Goal: Obtain resource: Obtain resource

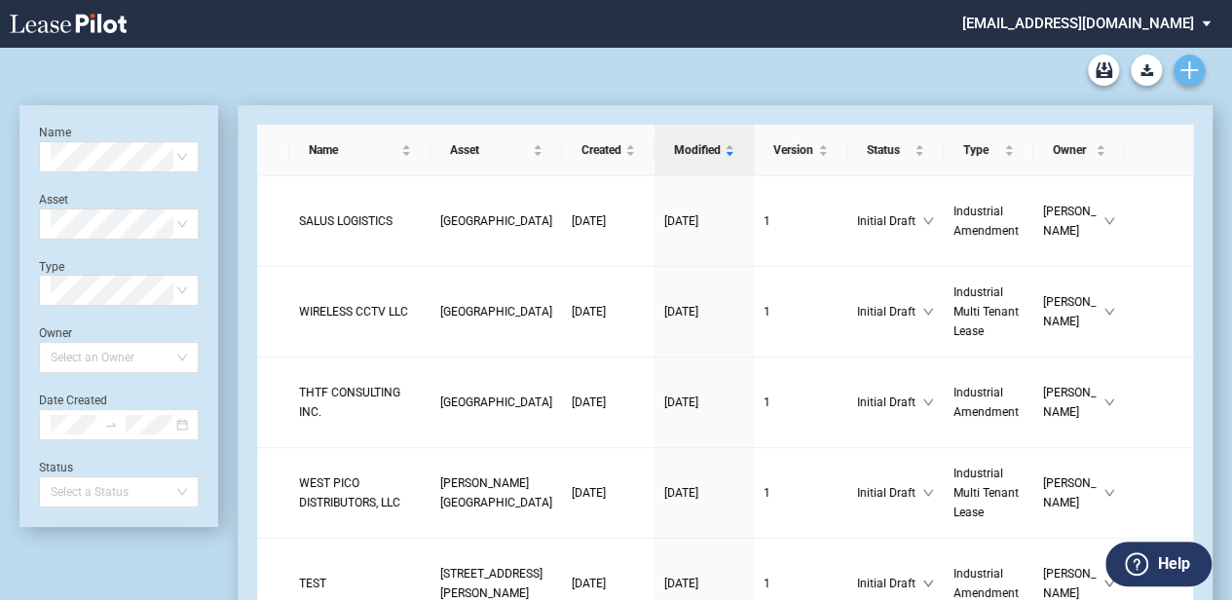
click at [1178, 62] on link "Create new document" at bounding box center [1188, 70] width 31 height 31
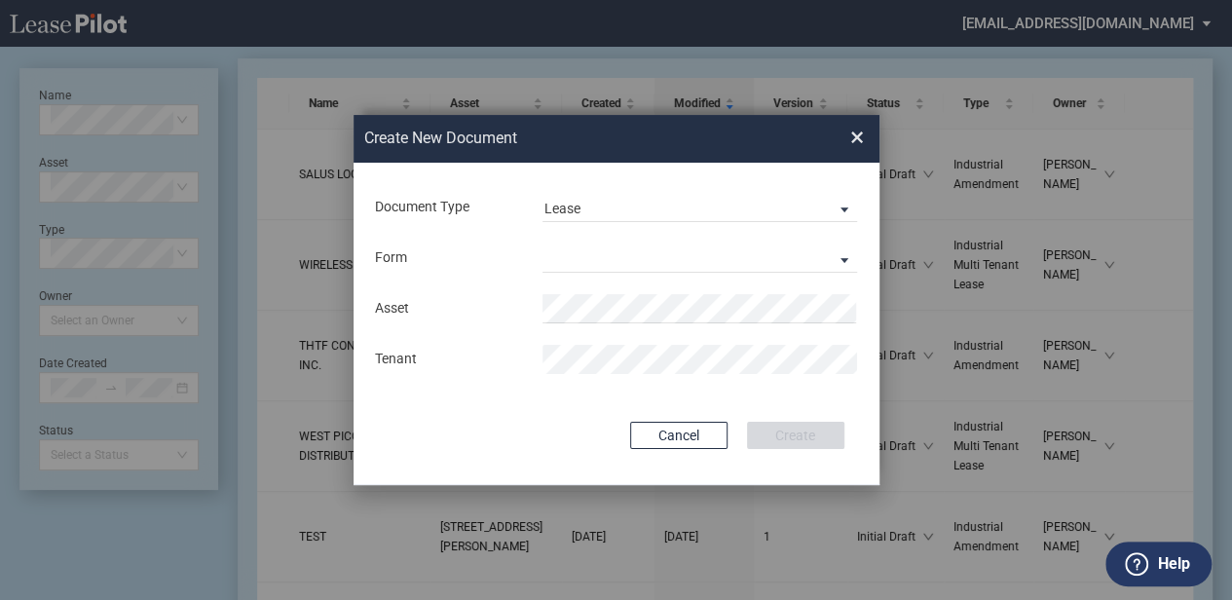
click at [823, 191] on md-input-container "Document Type Lease Amendment Lease" at bounding box center [616, 207] width 487 height 33
drag, startPoint x: 823, startPoint y: 191, endPoint x: 814, endPoint y: 199, distance: 11.7
click at [814, 199] on md-select-value "Lease" at bounding box center [699, 207] width 315 height 29
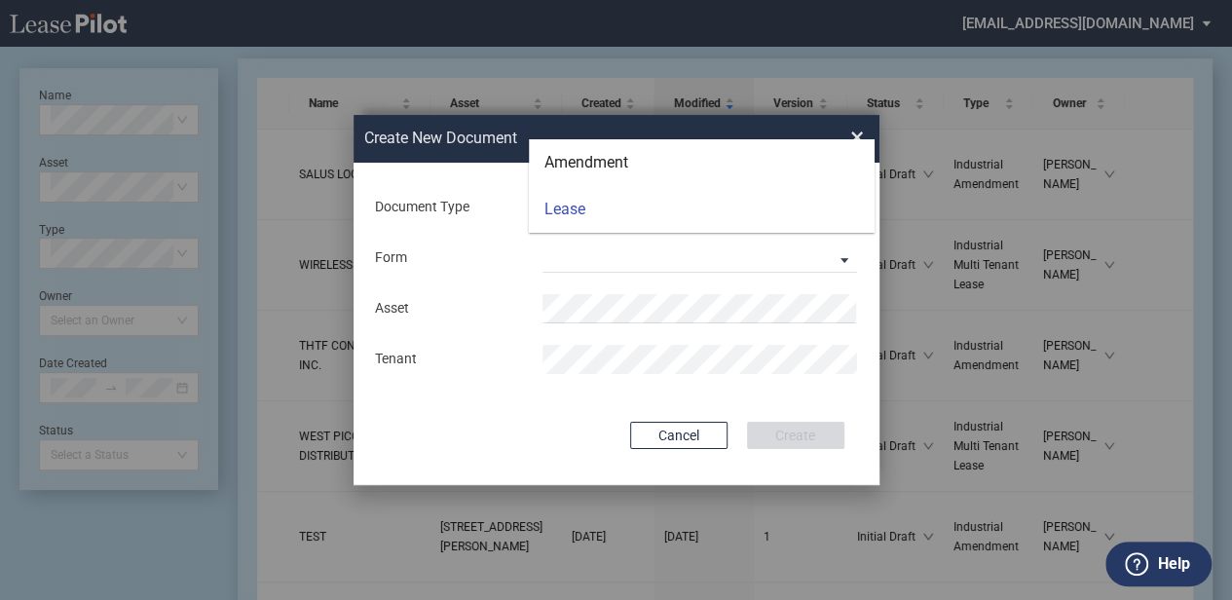
click at [771, 243] on md-backdrop at bounding box center [616, 323] width 1232 height 647
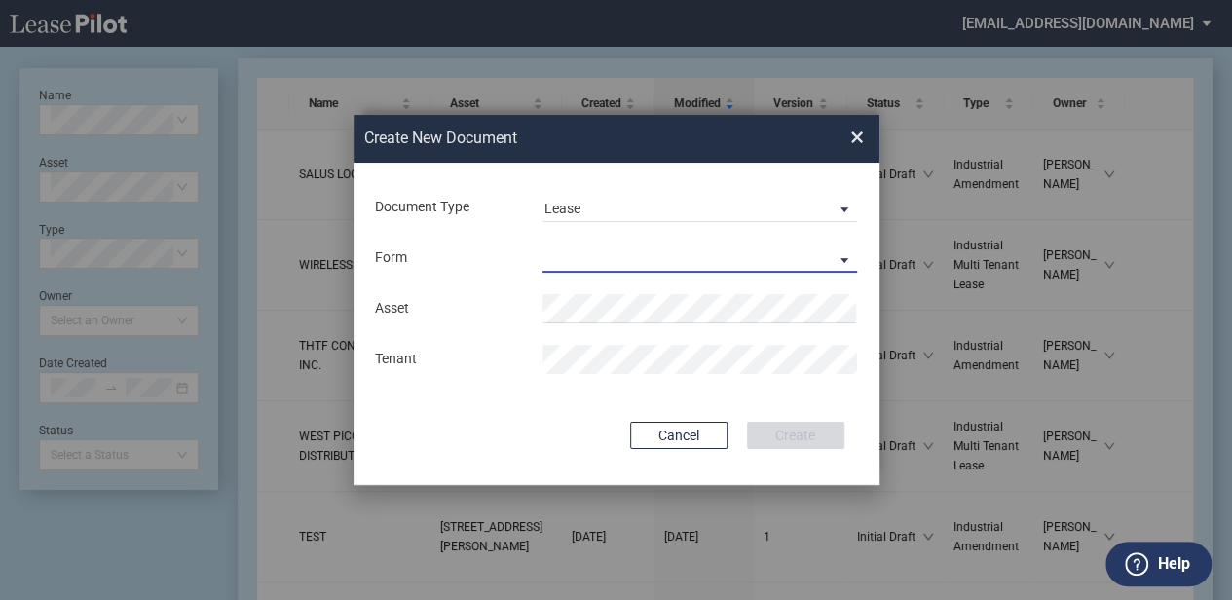
click at [762, 248] on md-select "Industrial Single Tenant Lease Industrial Multi Tenant Lease" at bounding box center [699, 257] width 315 height 29
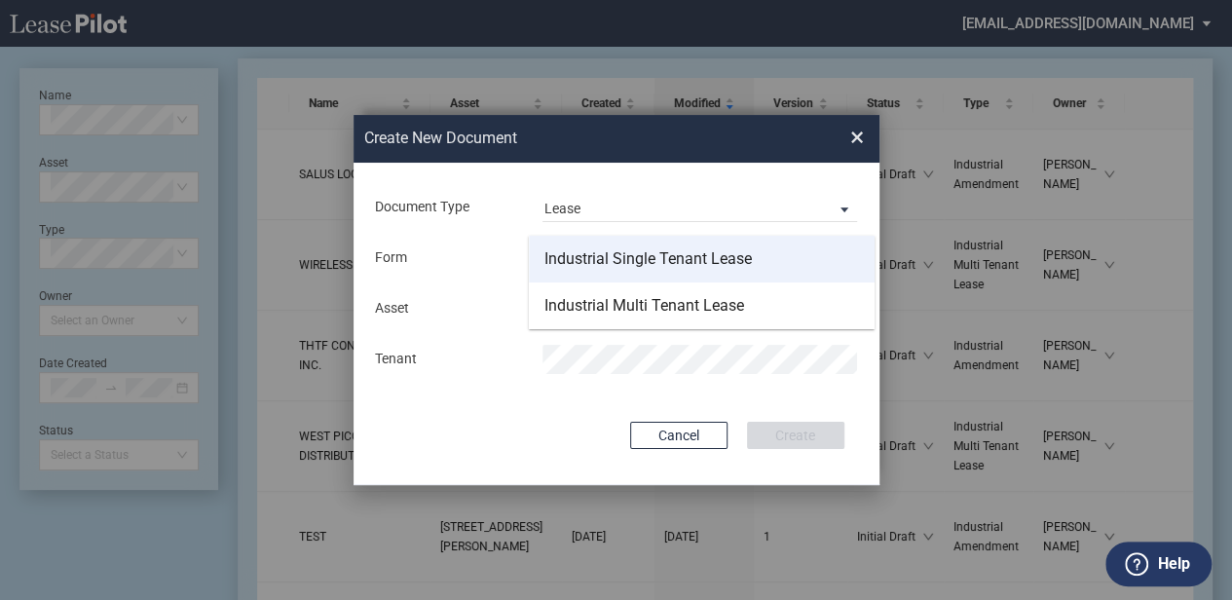
click at [755, 269] on md-option "Industrial Single Tenant Lease" at bounding box center [702, 259] width 346 height 47
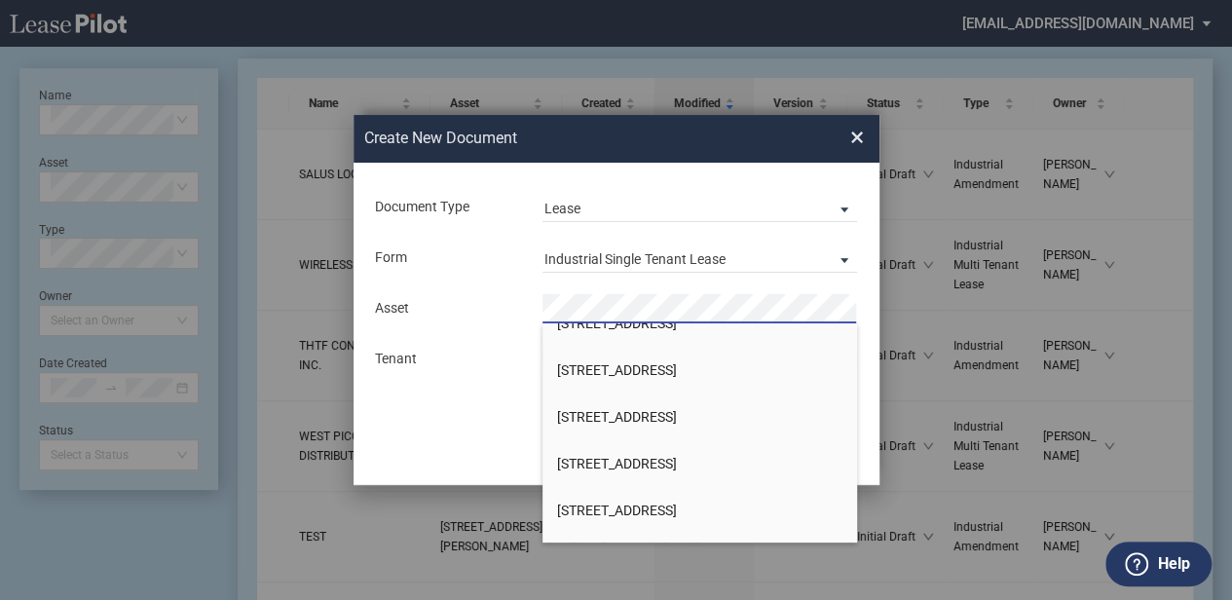
scroll to position [2532, 0]
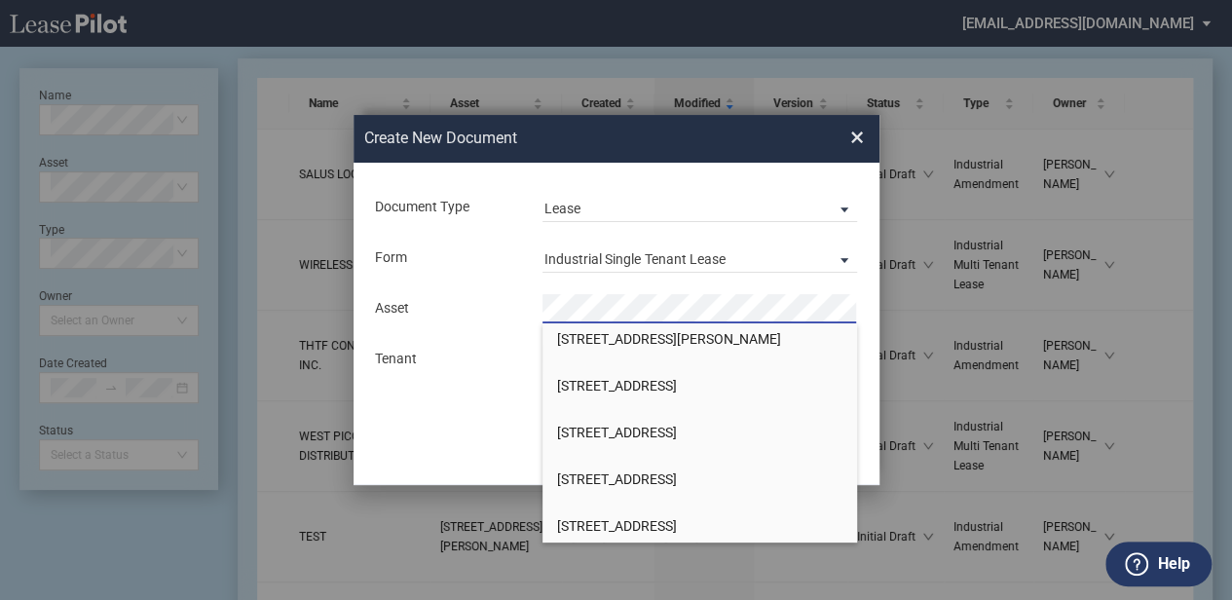
click at [384, 307] on div "Asset" at bounding box center [447, 308] width 168 height 19
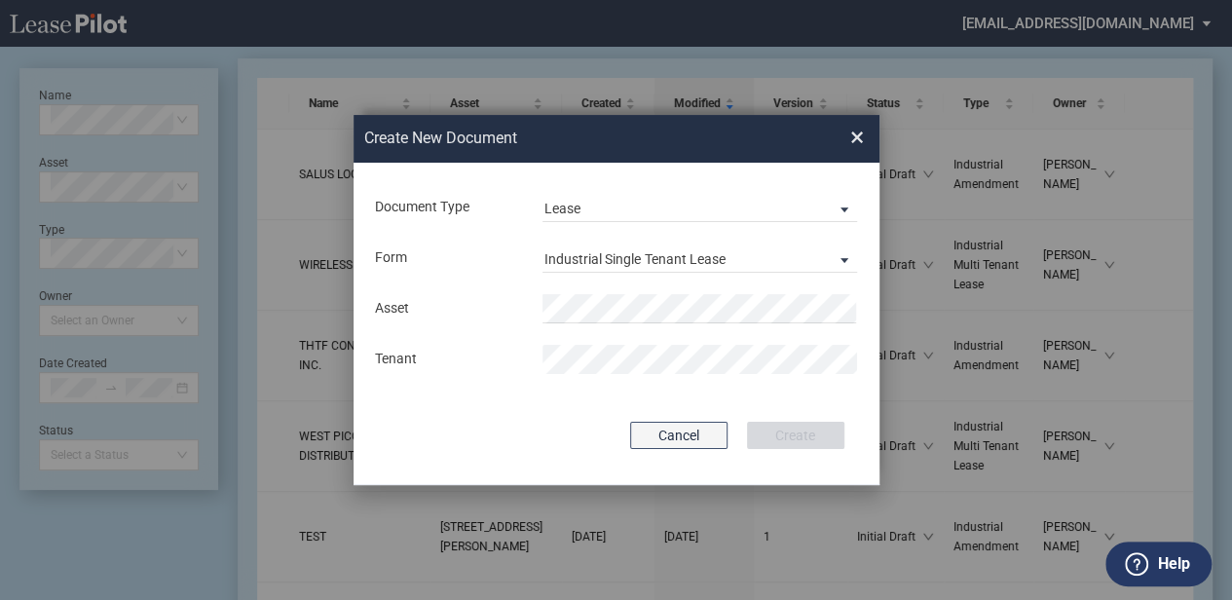
click at [715, 433] on button "Cancel" at bounding box center [678, 435] width 97 height 27
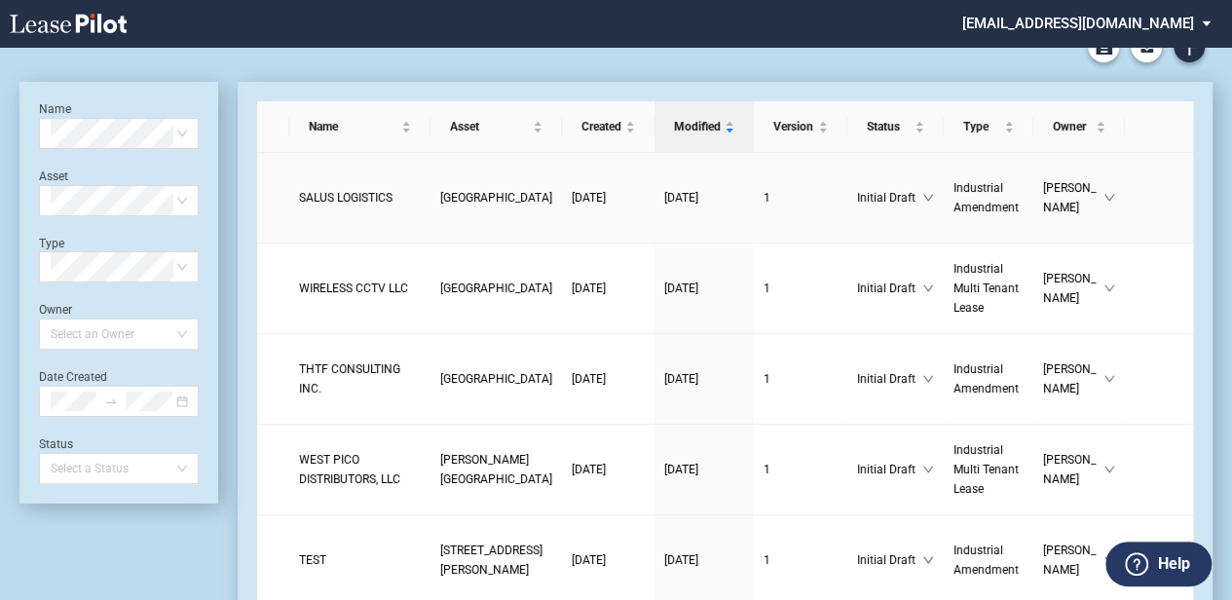
scroll to position [0, 0]
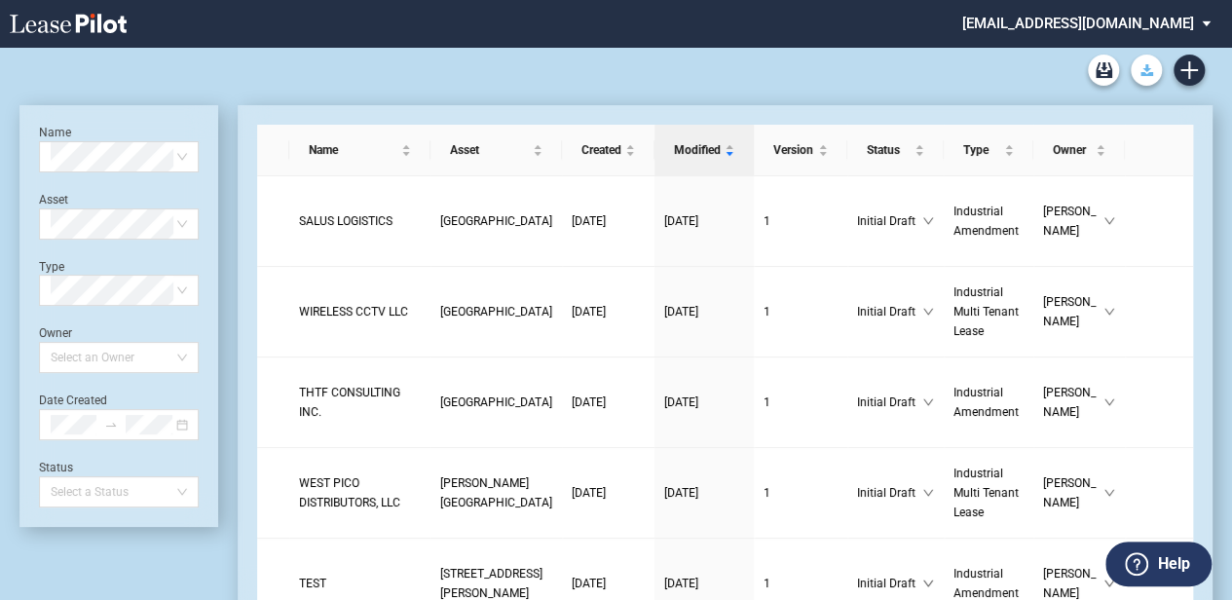
click at [1143, 74] on use "Download Blank Form" at bounding box center [1146, 70] width 13 height 12
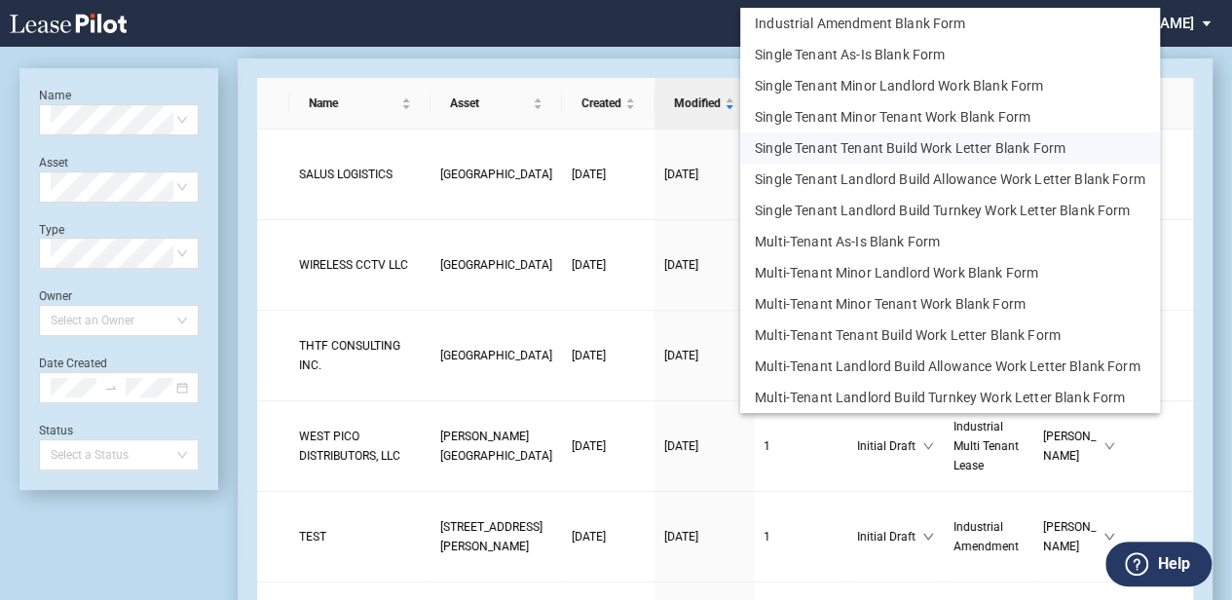
click at [899, 146] on button "Single Tenant Tenant Build Work Letter Blank Form" at bounding box center [950, 147] width 420 height 31
